Goal: Navigation & Orientation: Find specific page/section

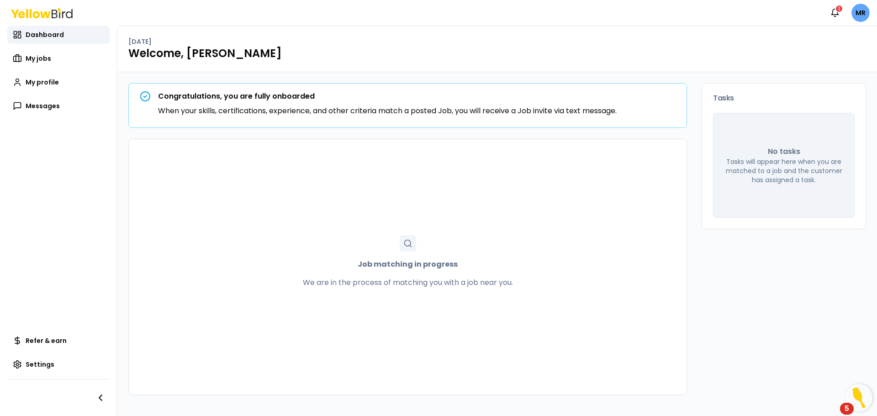
click at [31, 53] on link "My jobs" at bounding box center [58, 58] width 102 height 18
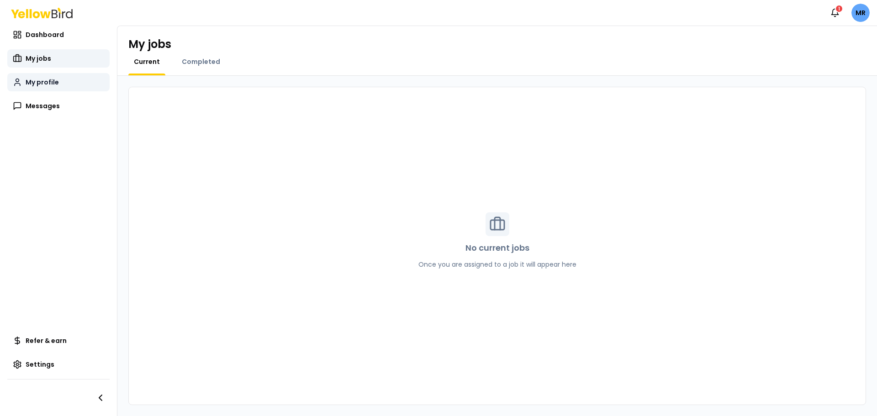
click at [42, 76] on link "My profile" at bounding box center [58, 82] width 102 height 18
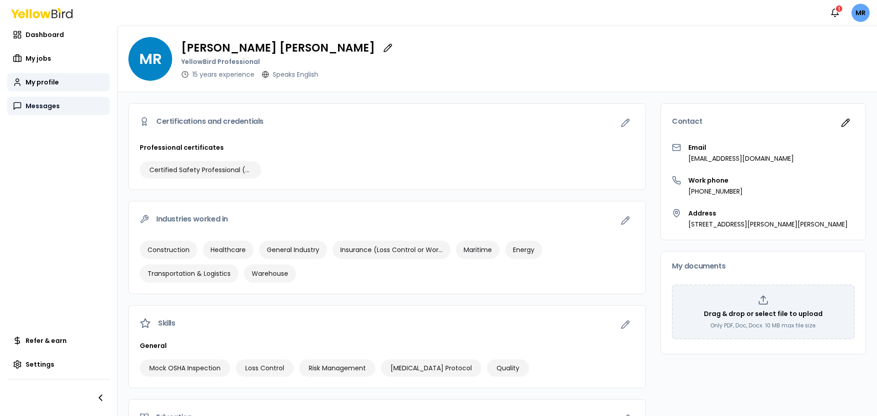
click at [53, 104] on span "Messages" at bounding box center [43, 105] width 34 height 9
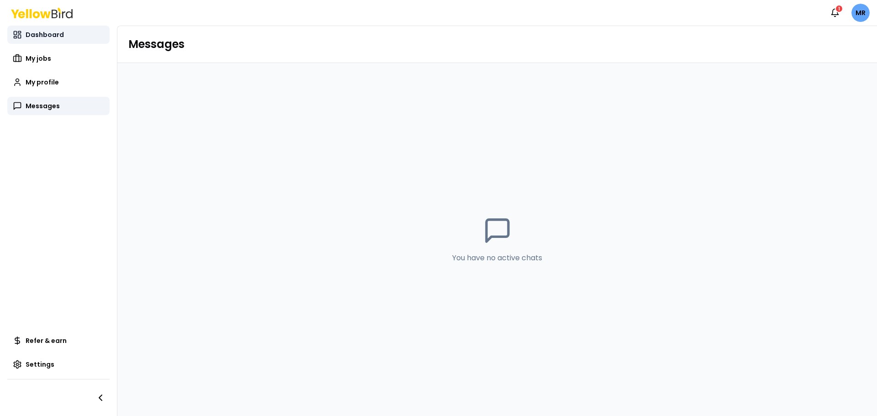
click at [50, 39] on link "Dashboard" at bounding box center [58, 35] width 102 height 18
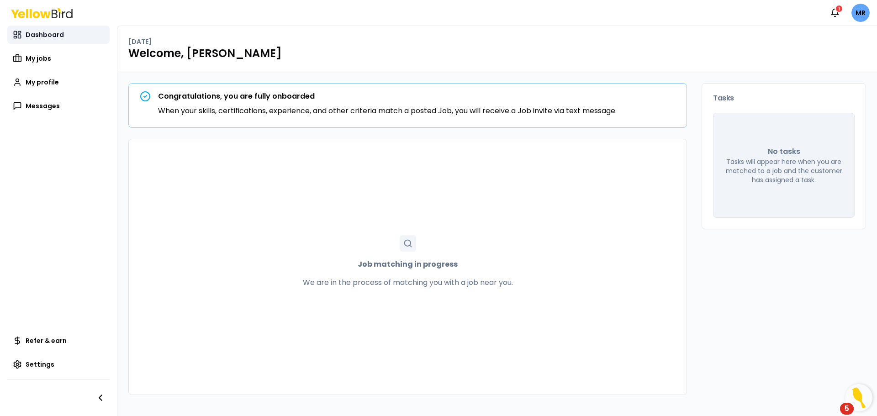
click at [50, 36] on span "Dashboard" at bounding box center [45, 34] width 38 height 9
click at [38, 58] on span "My jobs" at bounding box center [39, 58] width 26 height 9
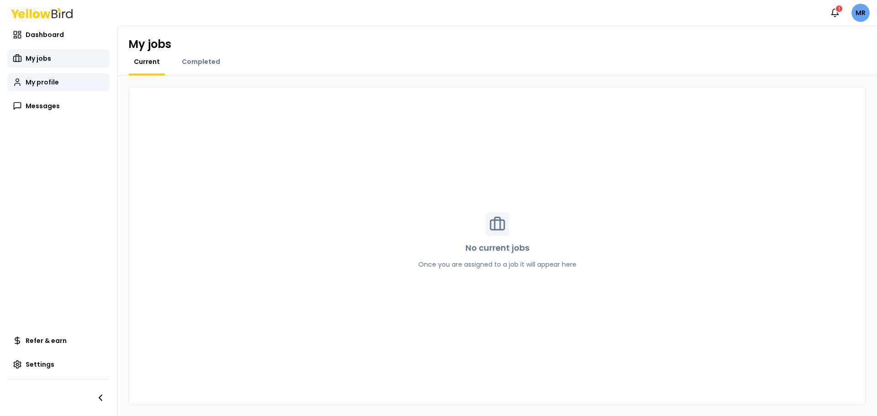
click at [38, 84] on span "My profile" at bounding box center [42, 82] width 33 height 9
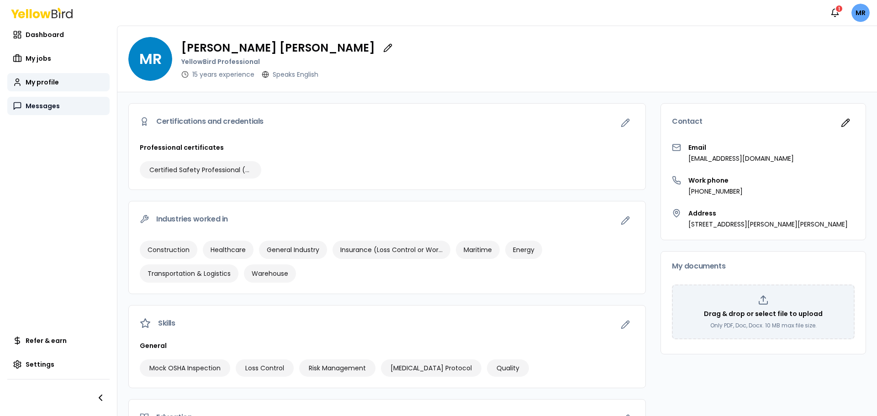
click at [36, 111] on link "Messages" at bounding box center [58, 106] width 102 height 18
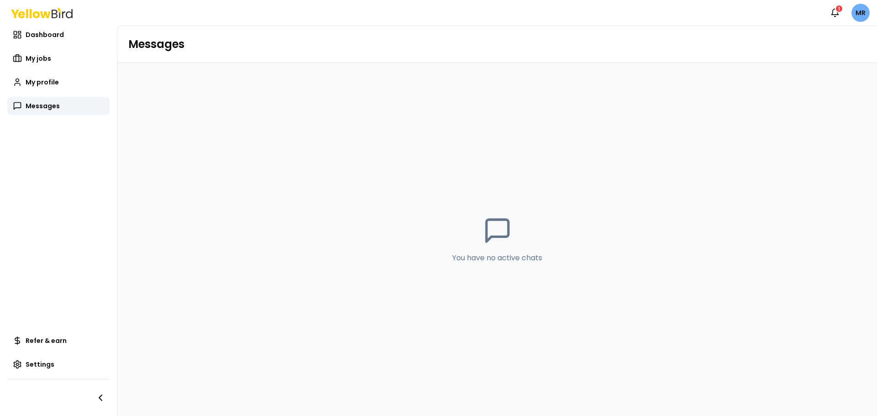
click at [863, 14] on html "Notifications 1 MR Dashboard My jobs My profile Messages Refer & earn Settings …" at bounding box center [438, 208] width 877 height 416
click at [625, 14] on html "Notifications 1 MR Dashboard My jobs My profile Messages Refer & earn Settings …" at bounding box center [438, 208] width 877 height 416
